Goal: Transaction & Acquisition: Purchase product/service

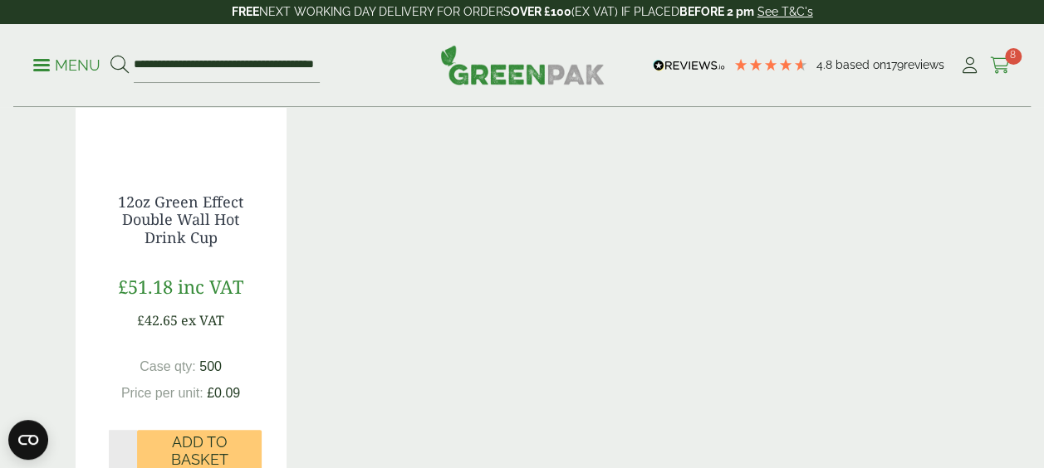
click at [1014, 55] on span "8" at bounding box center [1013, 56] width 17 height 17
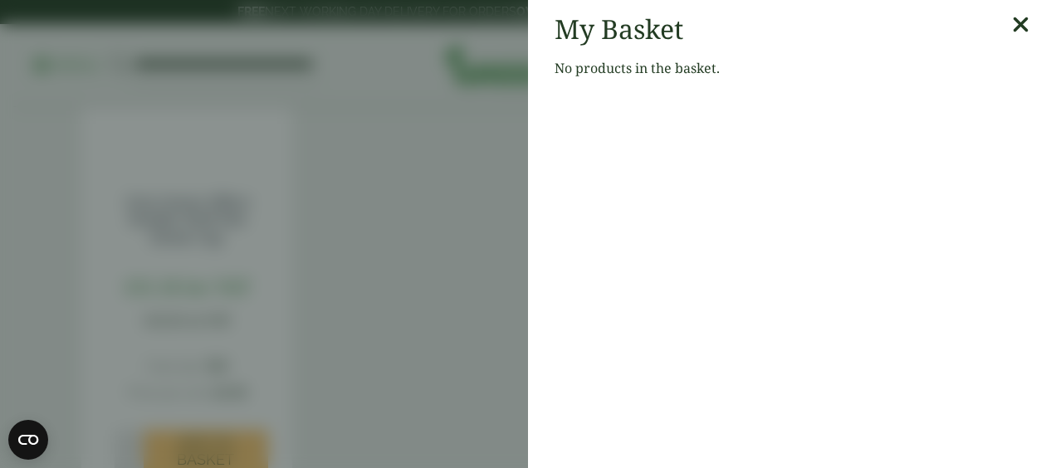
click at [441, 173] on aside "My Basket No products in the basket." at bounding box center [528, 234] width 1056 height 468
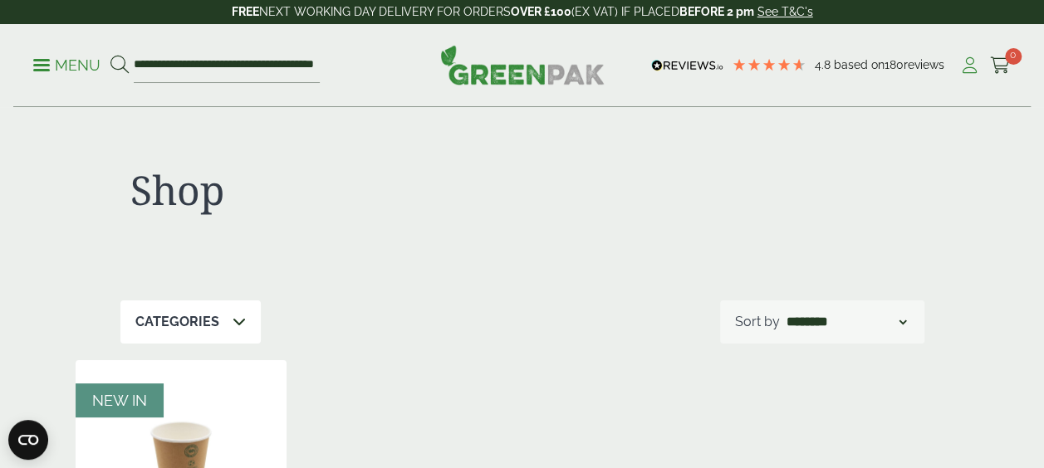
click at [962, 65] on icon at bounding box center [969, 65] width 21 height 17
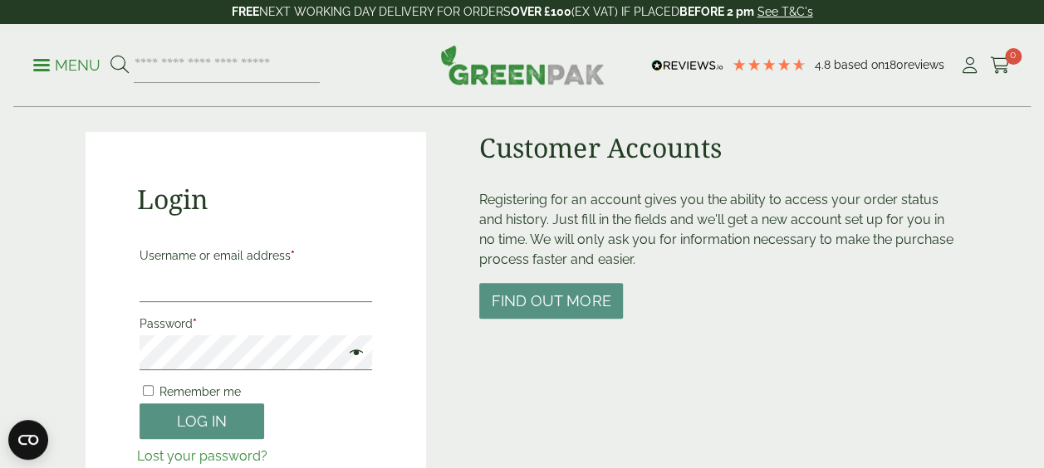
scroll to position [127, 0]
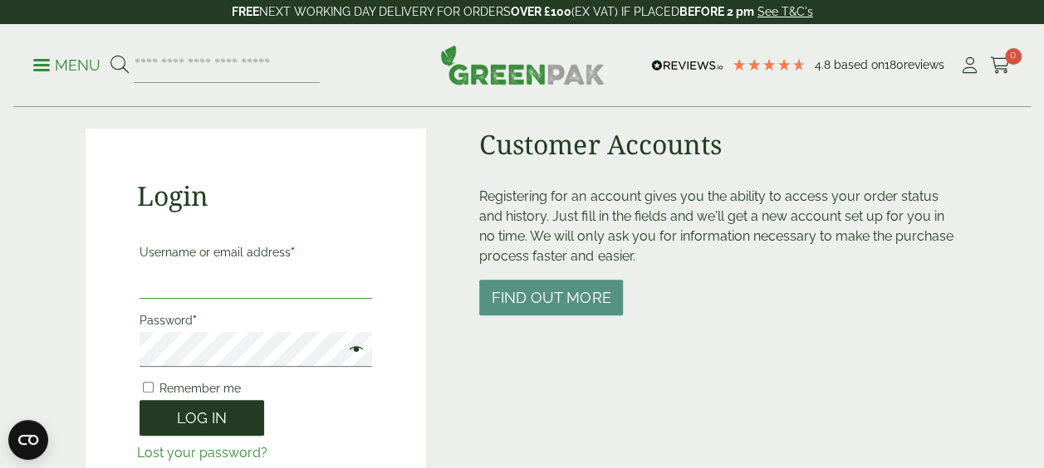
type input "**********"
click at [213, 423] on button "Log in" at bounding box center [202, 418] width 125 height 36
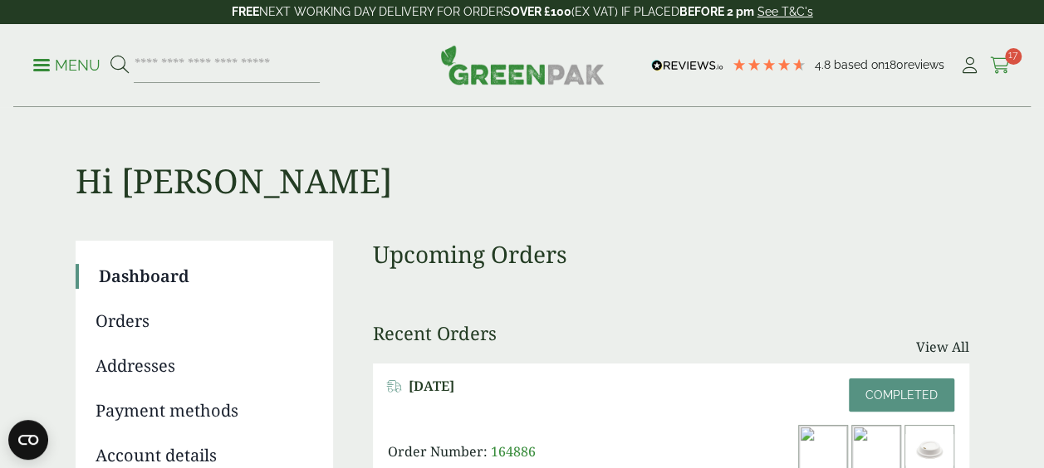
click at [1006, 66] on icon at bounding box center [1000, 65] width 21 height 17
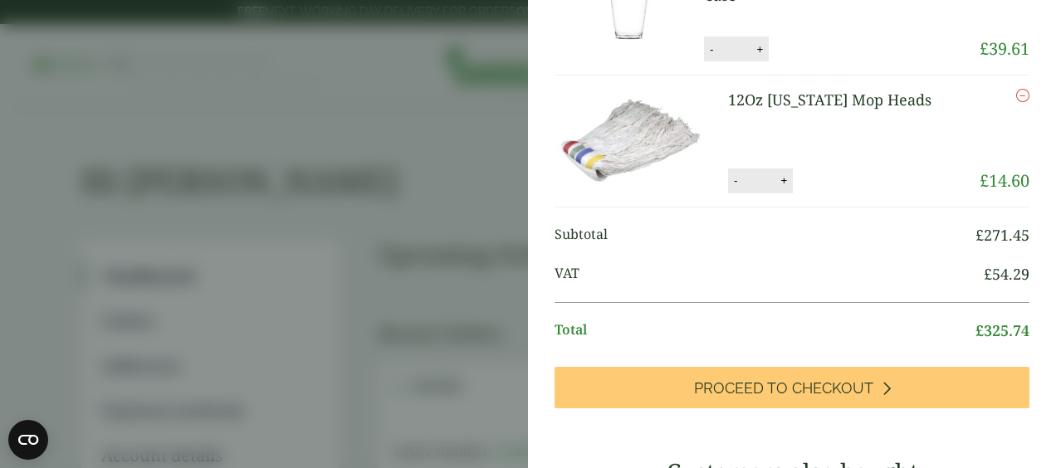
scroll to position [672, 0]
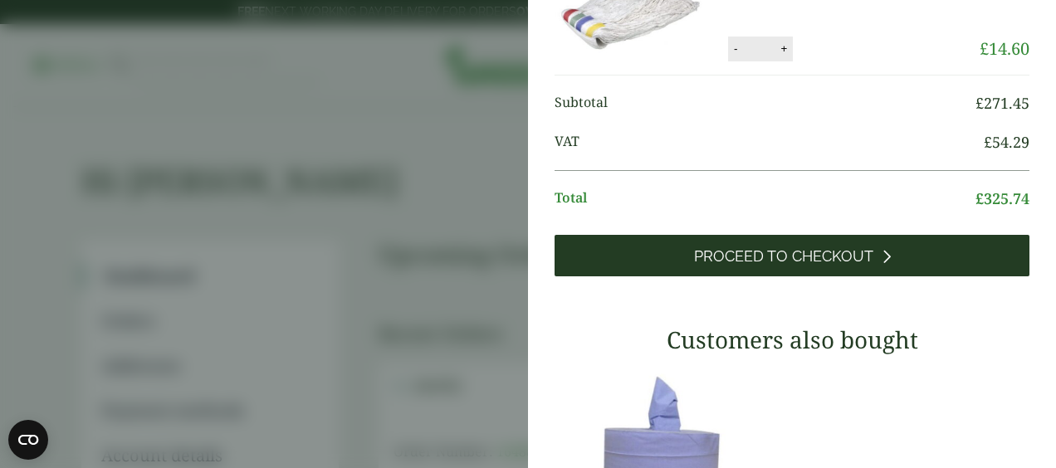
click at [747, 266] on span "Proceed to Checkout" at bounding box center [783, 256] width 179 height 18
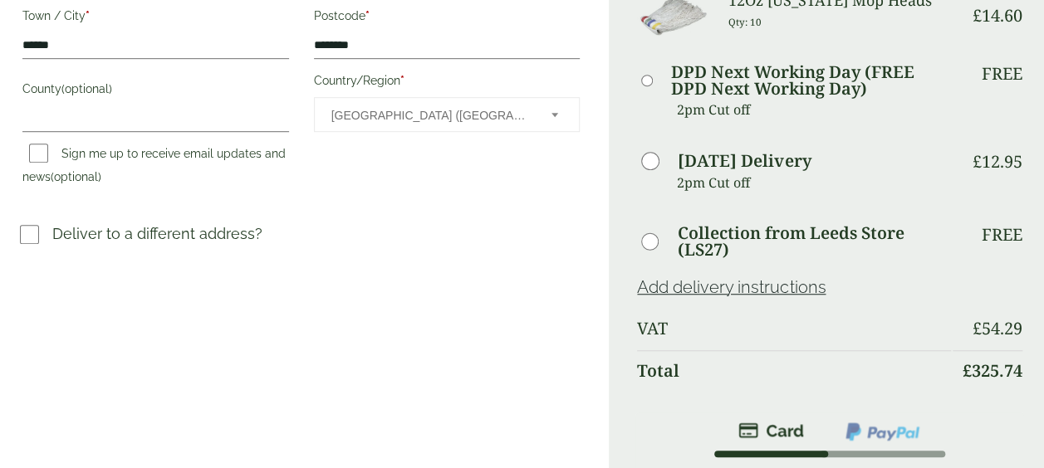
scroll to position [928, 0]
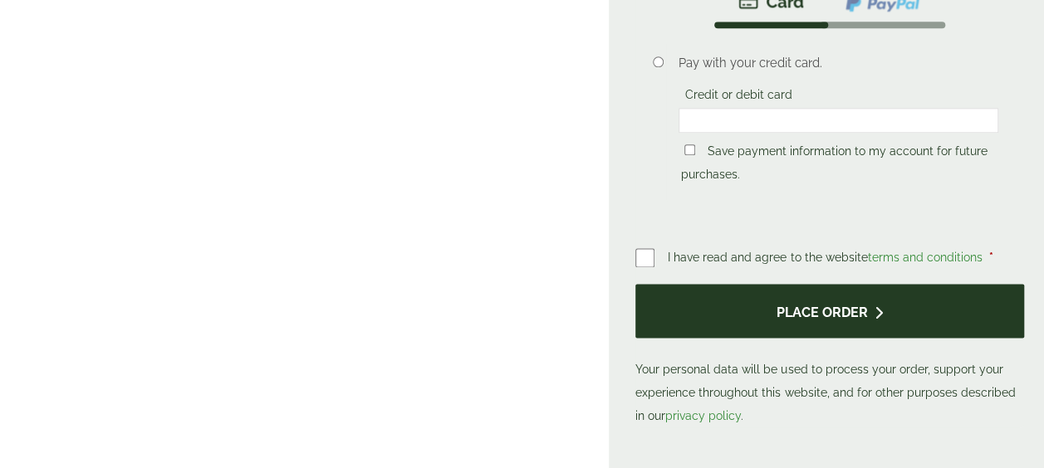
click at [799, 321] on button "Place order" at bounding box center [829, 311] width 389 height 54
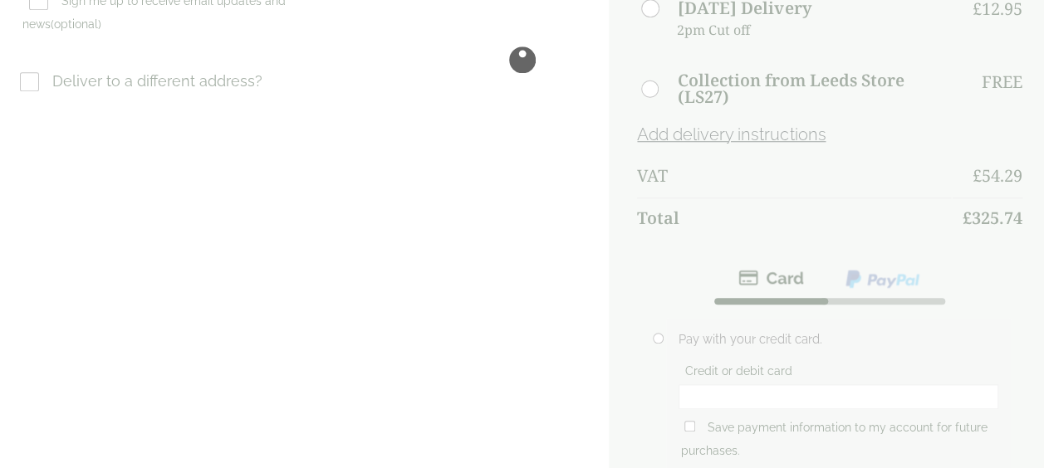
scroll to position [652, 0]
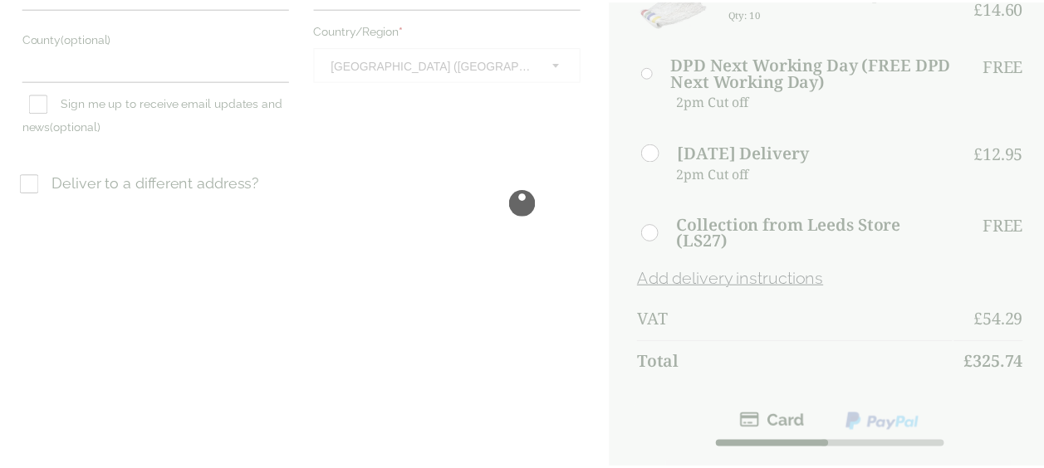
scroll to position [549, 0]
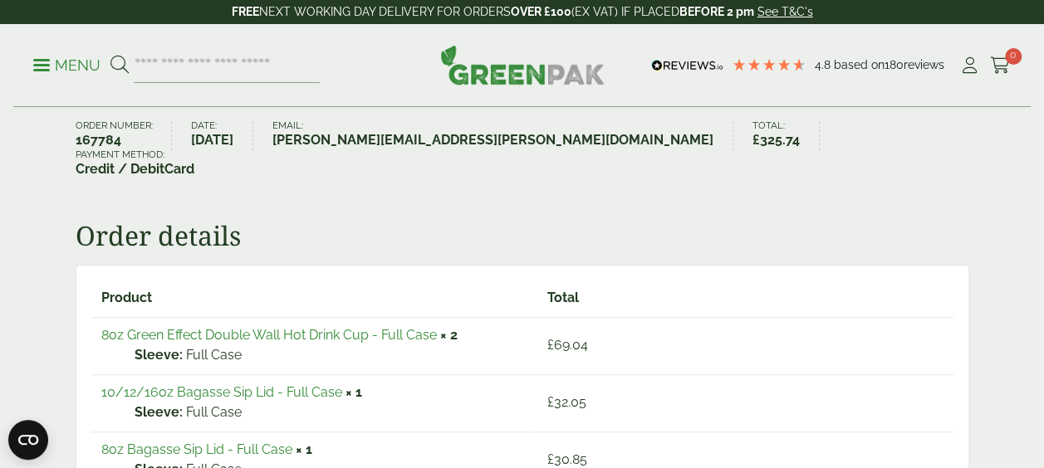
scroll to position [169, 0]
